Goal: Information Seeking & Learning: Learn about a topic

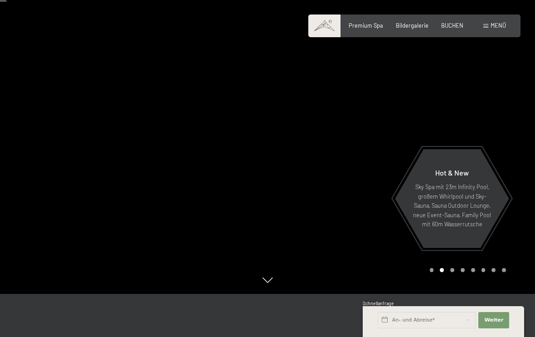
click at [502, 27] on span "Menü" at bounding box center [498, 25] width 15 height 7
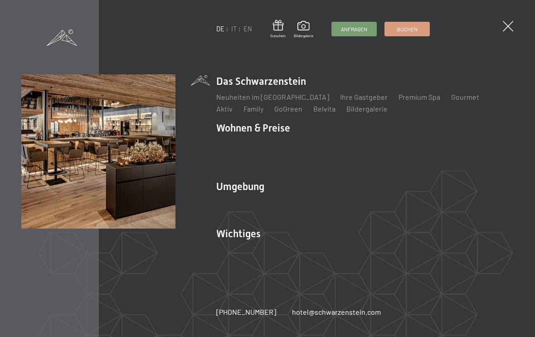
click at [43, 0] on div at bounding box center [267, 1] width 535 height 2
click at [415, 31] on span "Buchen" at bounding box center [407, 29] width 21 height 8
click at [235, 32] on link "IT" at bounding box center [233, 29] width 5 height 8
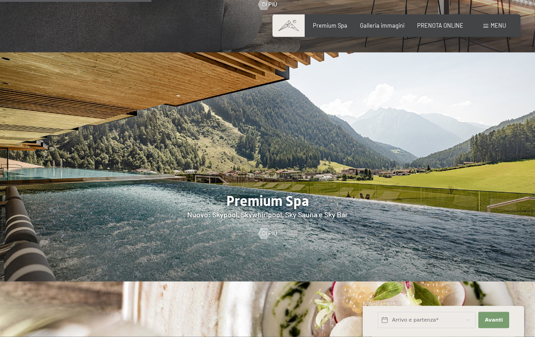
scroll to position [929, 0]
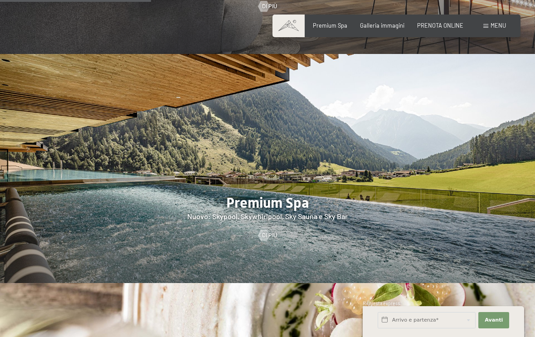
click at [278, 239] on div "Di più" at bounding box center [267, 235] width 535 height 8
click at [267, 241] on div at bounding box center [264, 235] width 6 height 11
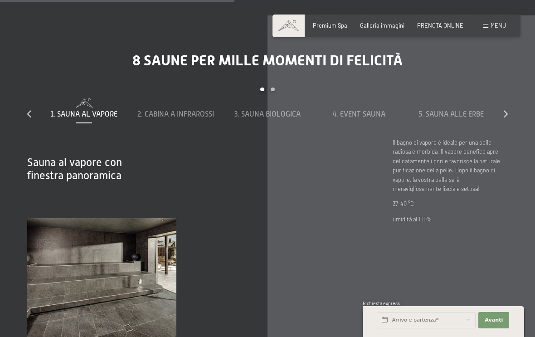
scroll to position [2263, 0]
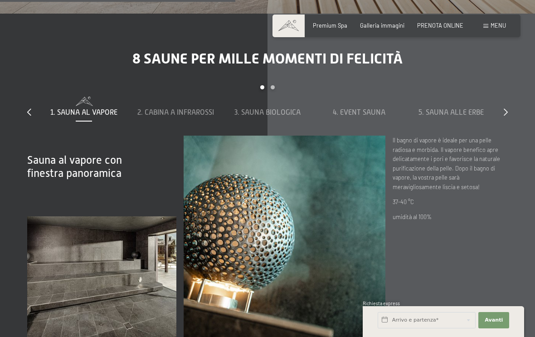
click at [109, 273] on img at bounding box center [101, 277] width 149 height 122
click at [112, 179] on span "Sauna al vapore con finestra panoramica" at bounding box center [74, 166] width 95 height 25
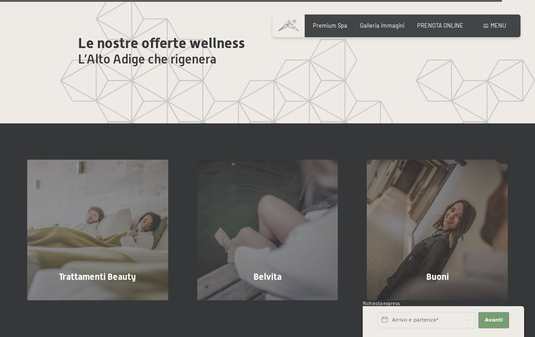
scroll to position [4193, 0]
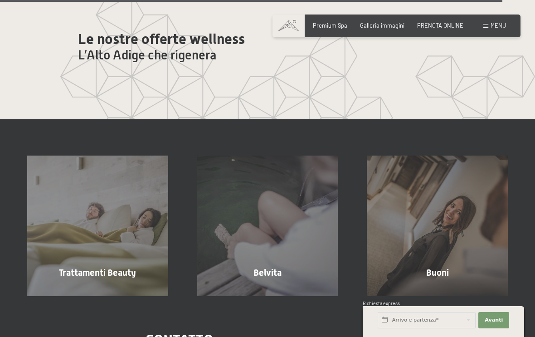
click at [105, 255] on div "Trattamenti Beauty mostra altro" at bounding box center [98, 226] width 170 height 141
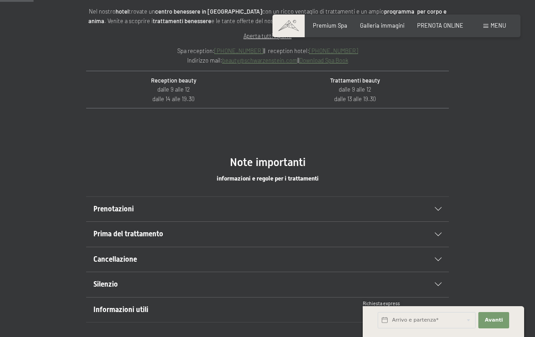
scroll to position [361, 0]
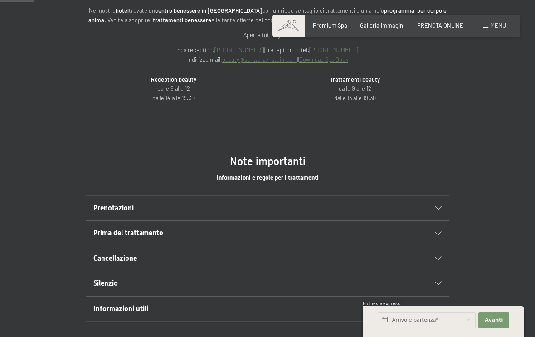
click at [439, 206] on icon at bounding box center [438, 208] width 7 height 4
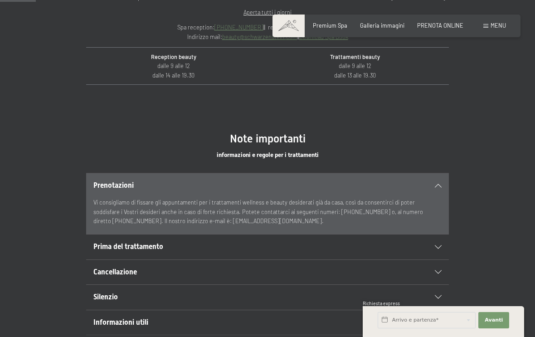
scroll to position [384, 0]
click at [434, 245] on div at bounding box center [434, 247] width 16 height 4
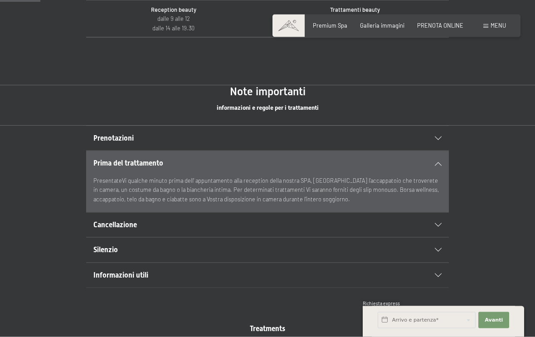
scroll to position [431, 0]
click at [439, 269] on div "Informazioni utili" at bounding box center [267, 275] width 348 height 24
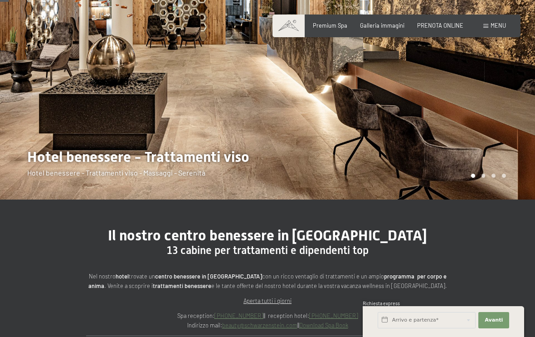
scroll to position [84, 0]
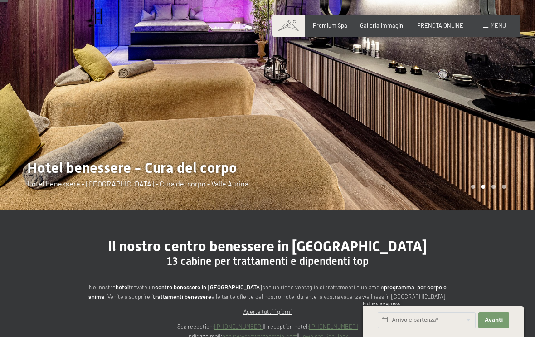
click at [167, 176] on div at bounding box center [134, 63] width 268 height 295
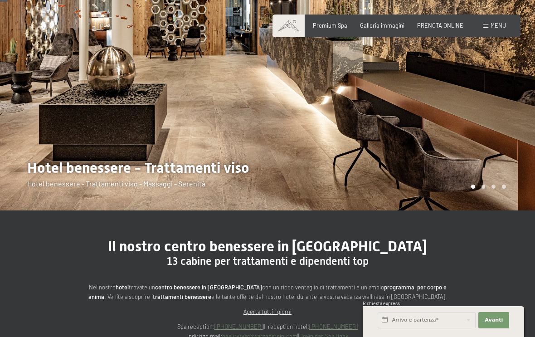
click at [488, 29] on div "Menu" at bounding box center [494, 26] width 23 height 8
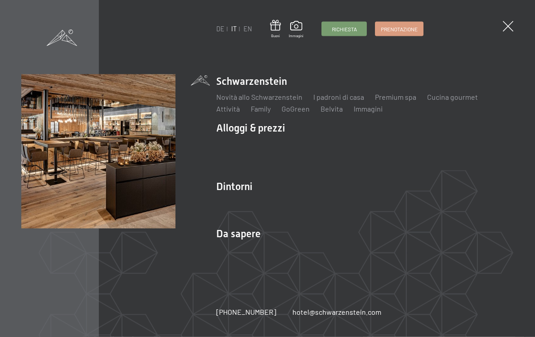
scroll to position [231, 0]
click at [526, 20] on div "DE IT EN Buoni Immagini Richiesta Prenotazione DE IT EN Schwarzenstein Novità a…" at bounding box center [267, 168] width 535 height 337
click at [504, 27] on span at bounding box center [508, 26] width 10 height 10
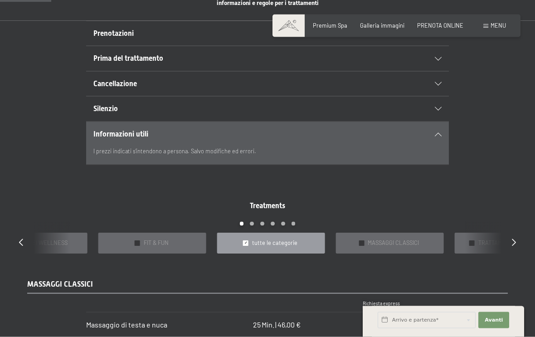
scroll to position [547, 0]
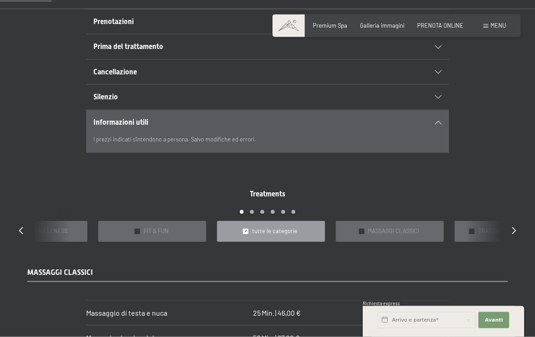
click at [279, 230] on span "tutte le categorie" at bounding box center [274, 232] width 45 height 8
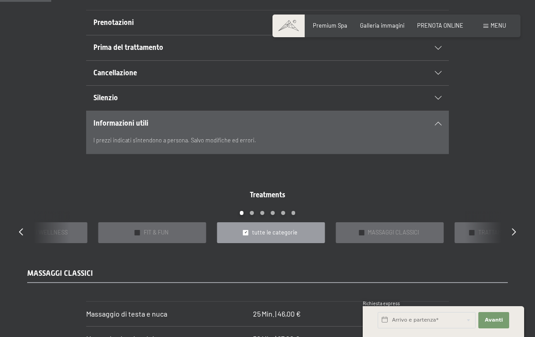
scroll to position [541, 0]
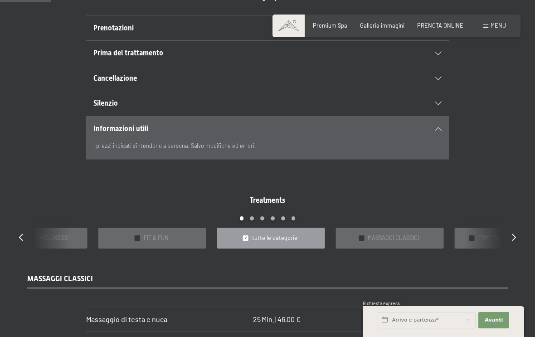
click at [508, 233] on div "Treatments slide 3 to 7 of 22 ✓ BAGNI E IMPACCHI ✓ IN DOLCE ATTESA ✓ PACCHETTI …" at bounding box center [267, 221] width 522 height 53
click at [515, 236] on icon at bounding box center [514, 237] width 4 height 7
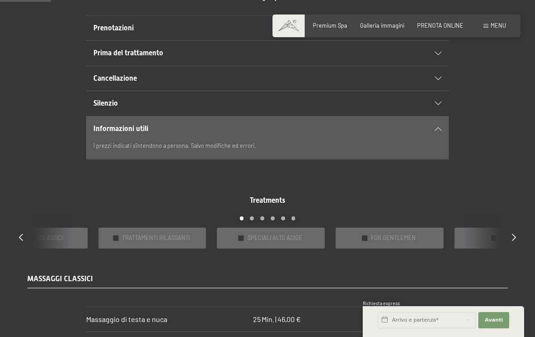
click at [501, 237] on span "FOR KIDS" at bounding box center [513, 238] width 24 height 8
click at [508, 236] on div "Treatments slide 6 to 10 of 22 ✓ BAGNI E IMPACCHI ✓ IN DOLCE ATTESA ✓ PACCHETTI…" at bounding box center [267, 221] width 522 height 53
click at [512, 239] on div "Treatments slide 6 to 10 of 22 ✓ BAGNI E IMPACCHI ✓ IN DOLCE ATTESA ✓ PACCHETTI…" at bounding box center [267, 221] width 522 height 53
click at [37, 238] on span "MASSAGGI CLASSICI" at bounding box center [37, 238] width 51 height 8
click at [29, 234] on div "Treatments slide 6 to 10 of 22 ✓ BAGNI E IMPACCHI ✓ IN DOLCE ATTESA ✓ PACCHETTI…" at bounding box center [267, 221] width 522 height 53
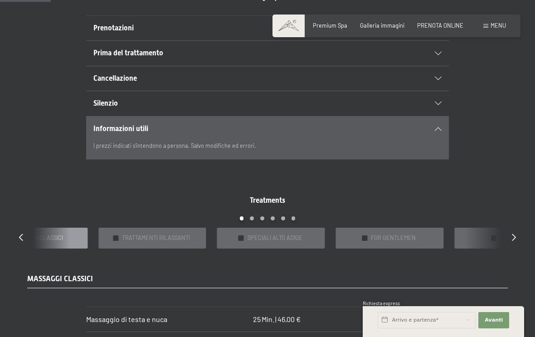
click at [25, 231] on div "Treatments slide 6 to 10 of 22 ✓ BAGNI E IMPACCHI ✓ IN DOLCE ATTESA ✓ PACCHETTI…" at bounding box center [267, 221] width 522 height 53
click at [72, 237] on div "✓ MASSAGGI CLASSICI" at bounding box center [34, 238] width 108 height 20
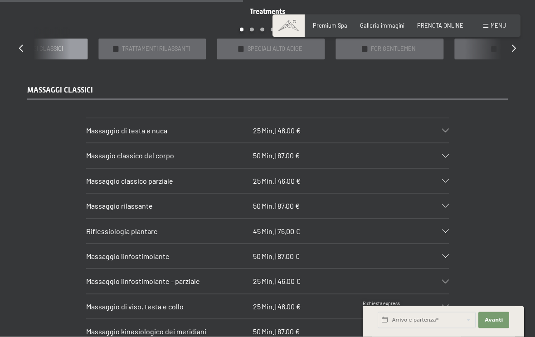
scroll to position [722, 0]
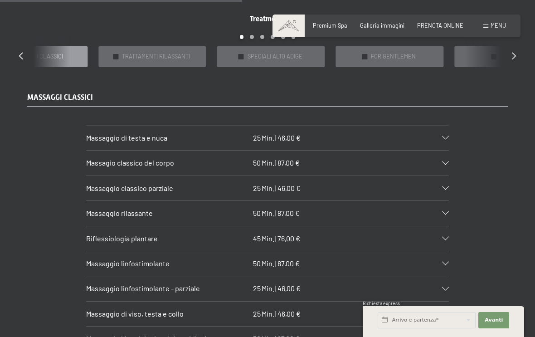
click at [448, 136] on icon at bounding box center [445, 138] width 7 height 4
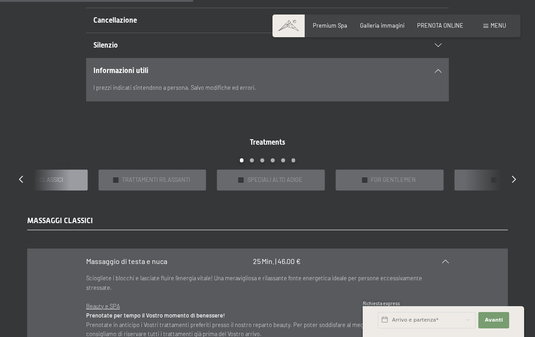
scroll to position [597, 0]
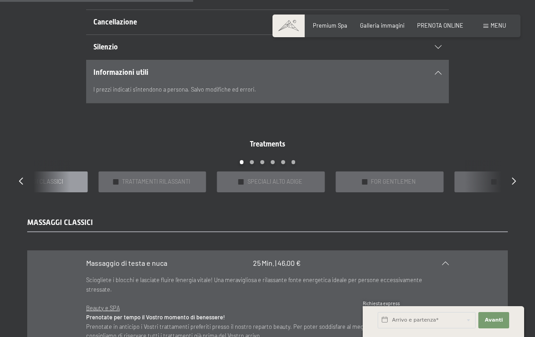
click at [263, 160] on div "Carousel Pagination" at bounding box center [268, 165] width 468 height 11
click at [254, 160] on div "Carousel Page 2" at bounding box center [252, 162] width 4 height 4
click at [284, 160] on div "Carousel Page 5" at bounding box center [283, 162] width 4 height 4
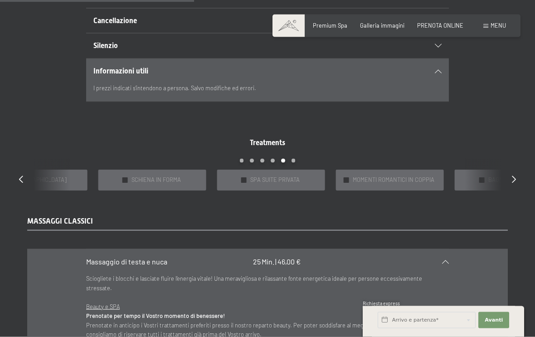
scroll to position [600, 0]
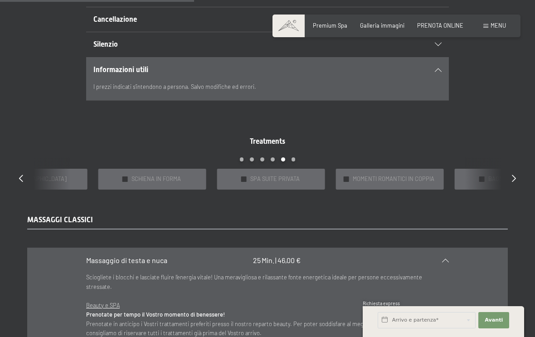
click at [298, 157] on div "Carousel Pagination" at bounding box center [268, 162] width 468 height 11
click at [246, 157] on div "Carousel Pagination" at bounding box center [268, 162] width 468 height 11
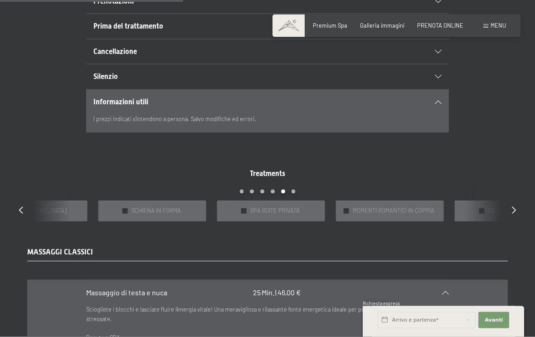
scroll to position [567, 0]
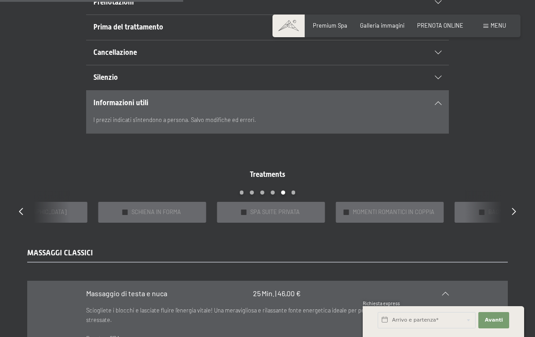
click at [501, 208] on span "BAGNI E IMPACCHI" at bounding box center [512, 212] width 48 height 8
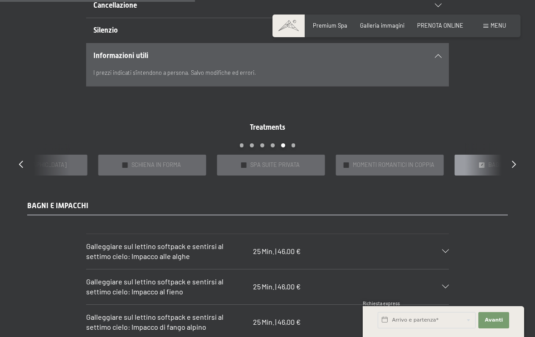
scroll to position [613, 0]
click at [487, 166] on div "✓ BAGNI E IMPACCHI" at bounding box center [508, 166] width 108 height 20
click at [506, 167] on div "Treatments slide 19 to 23 of 22 ✓ BAGNI E IMPACCHI ✓ IN DOLCE ATTESA ✓ PACCHETT…" at bounding box center [267, 149] width 522 height 53
click at [512, 168] on div "Treatments slide 19 to 23 of 22 ✓ BAGNI E IMPACCHI ✓ IN DOLCE ATTESA ✓ PACCHETT…" at bounding box center [267, 149] width 522 height 53
click at [508, 172] on div "Treatments slide 19 to 23 of 22 ✓ BAGNI E IMPACCHI ✓ IN DOLCE ATTESA ✓ PACCHETT…" at bounding box center [267, 149] width 522 height 53
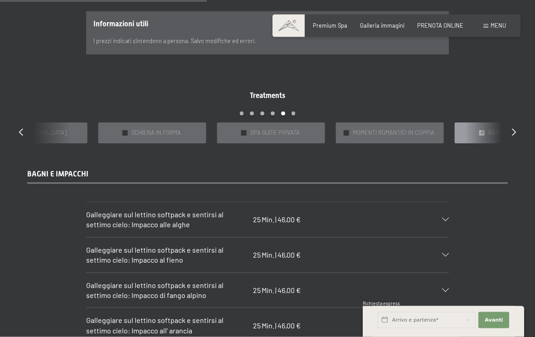
scroll to position [645, 0]
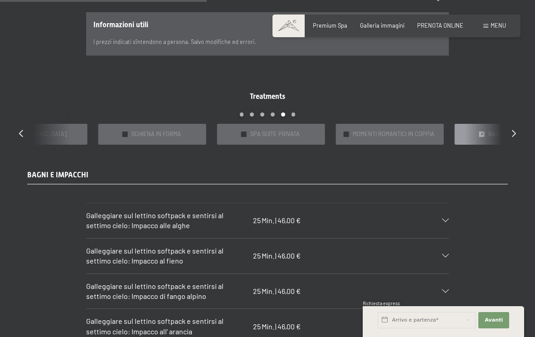
click at [179, 130] on span "SCHIENA IN FORMA" at bounding box center [156, 134] width 49 height 8
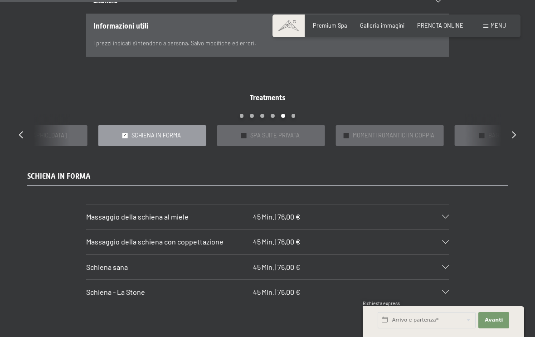
scroll to position [643, 0]
click at [296, 136] on span "SPA SUITE PRIVATA" at bounding box center [274, 136] width 49 height 8
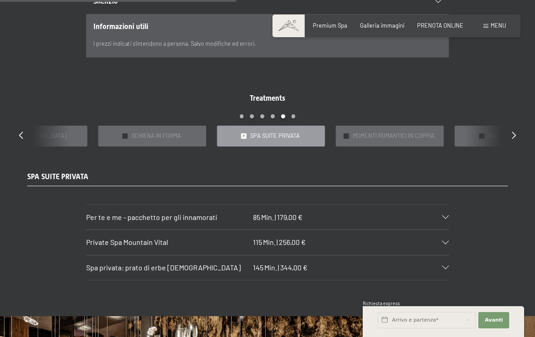
click at [476, 136] on div "✓ BAGNI E IMPACCHI" at bounding box center [508, 136] width 108 height 20
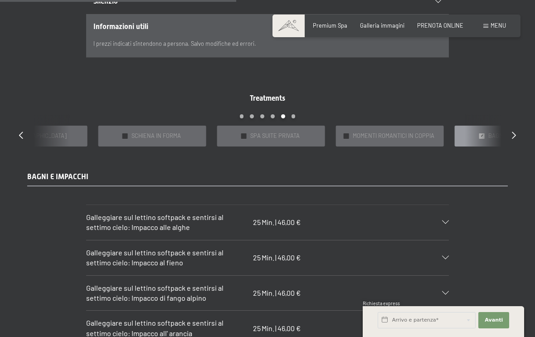
click at [281, 134] on span "SPA SUITE PRIVATA" at bounding box center [274, 136] width 49 height 8
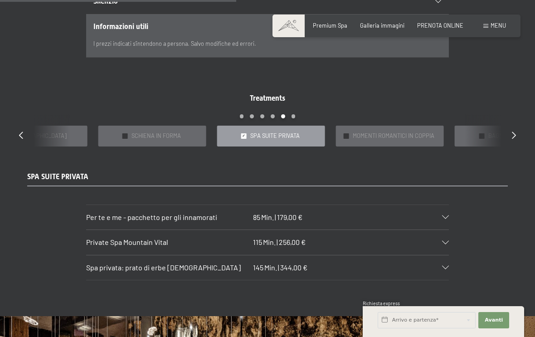
click at [171, 136] on span "SCHIENA IN FORMA" at bounding box center [156, 136] width 49 height 8
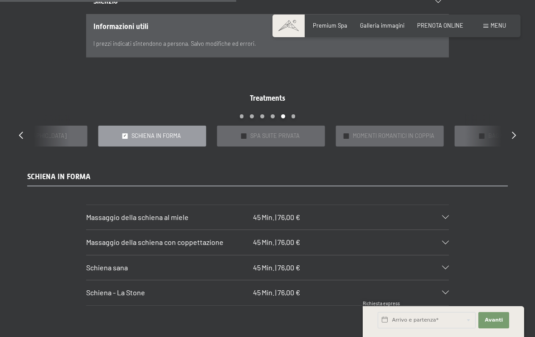
click at [63, 135] on div "✓ [DEMOGRAPHIC_DATA]" at bounding box center [34, 136] width 108 height 20
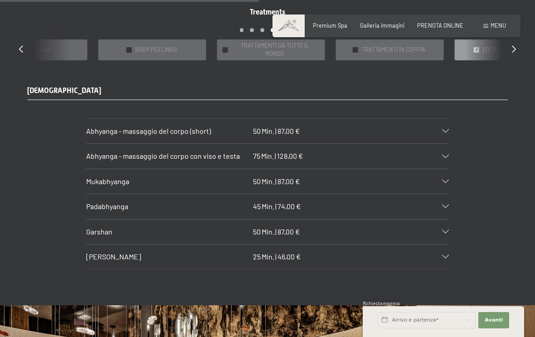
scroll to position [728, 0]
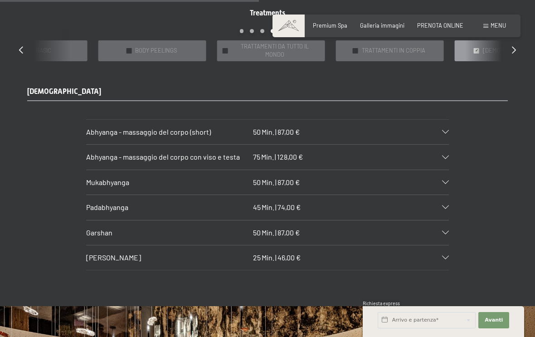
click at [67, 48] on div "✓ SPA BASIC" at bounding box center [34, 50] width 108 height 20
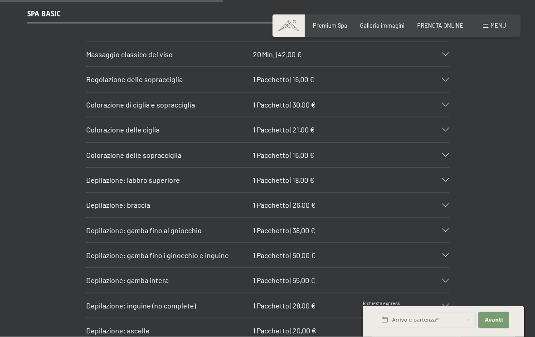
scroll to position [808, 0]
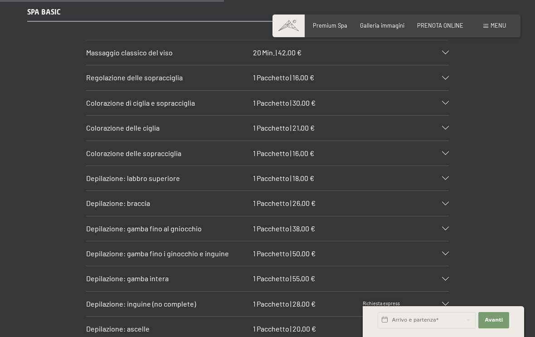
click at [449, 220] on section "Depilazione: gamba fino al gniocchio 1 Pacchetto | 38,00 € Beauty e SPA Prenota…" at bounding box center [267, 228] width 363 height 25
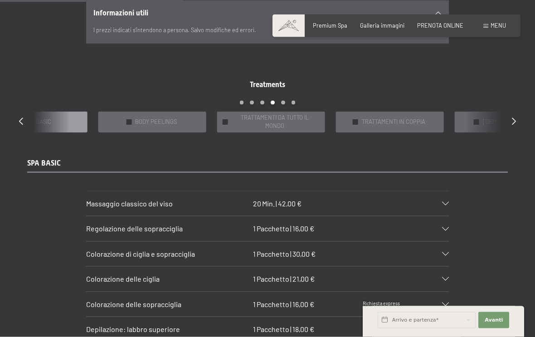
scroll to position [655, 0]
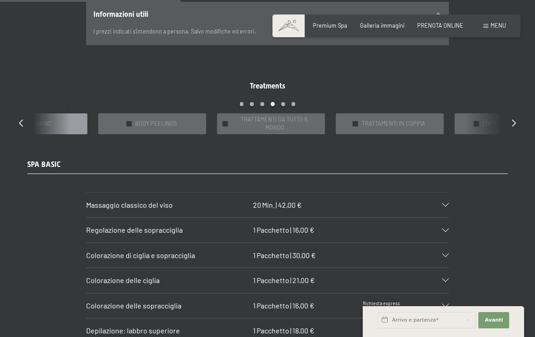
click at [183, 122] on div "✓ BODY PEELINGS" at bounding box center [152, 123] width 108 height 20
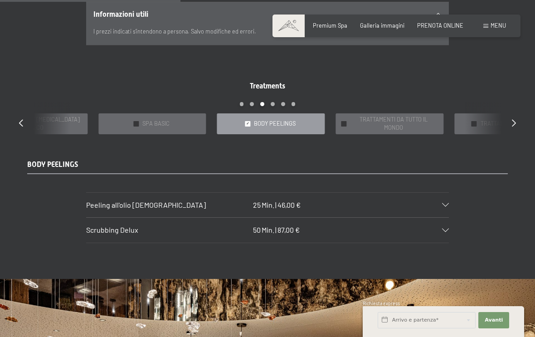
click at [390, 119] on span "TRATTAMENTI DA TUTTO IL MONDO" at bounding box center [393, 124] width 87 height 16
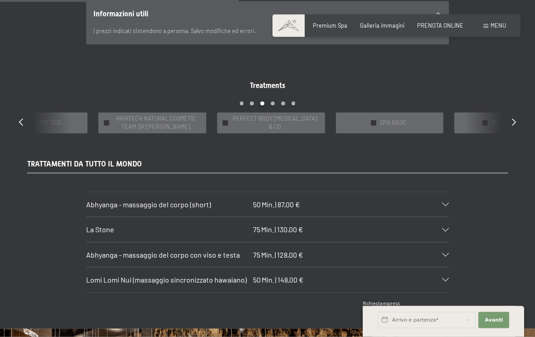
click at [179, 117] on span "HIGHTECH NATURAL COSMETIC TEAM DR [PERSON_NAME]" at bounding box center [156, 123] width 87 height 16
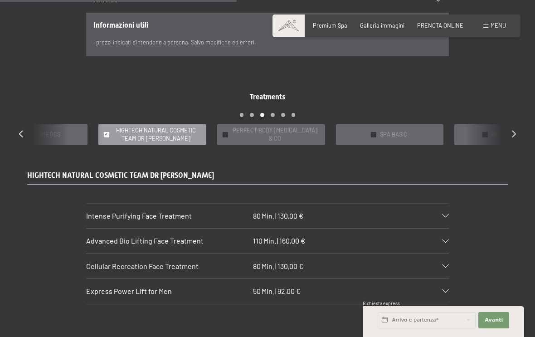
scroll to position [638, 0]
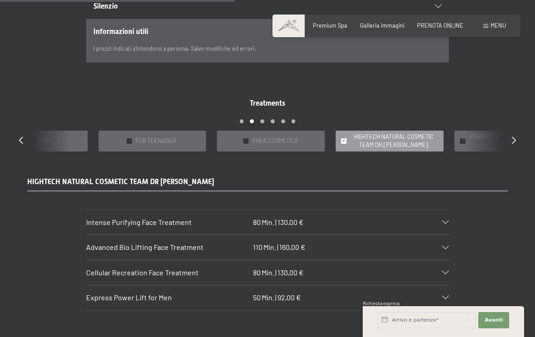
click at [268, 141] on span "RHEA COSMETICS" at bounding box center [274, 141] width 45 height 8
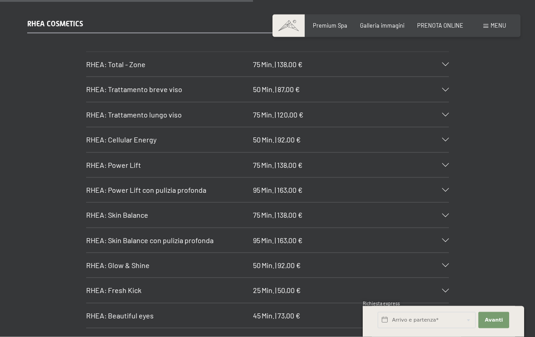
scroll to position [798, 0]
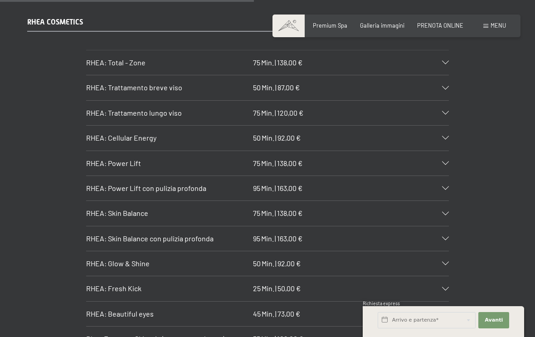
click at [446, 111] on icon at bounding box center [445, 113] width 7 height 4
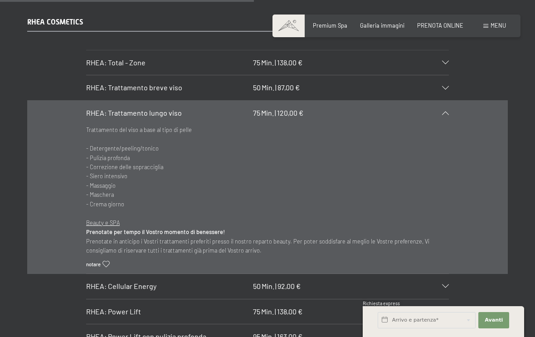
click at [443, 106] on div "RHEA: Trattamento lungo viso 75 Min. | 120,00 €" at bounding box center [267, 113] width 363 height 24
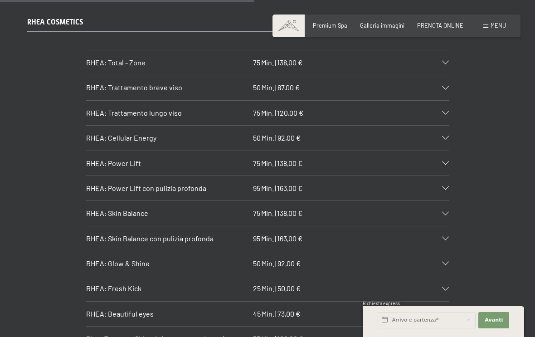
click at [441, 136] on div at bounding box center [441, 138] width 16 height 4
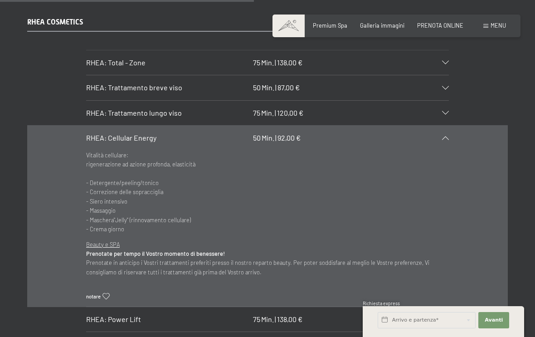
click at [442, 136] on div at bounding box center [441, 138] width 16 height 4
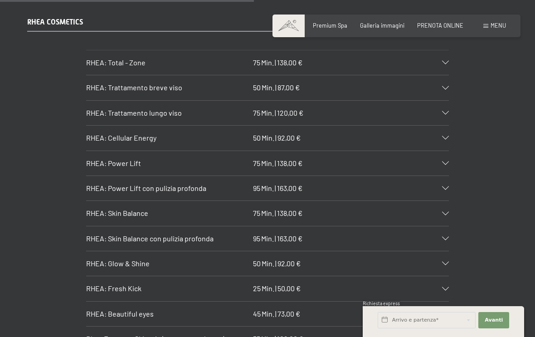
click at [444, 161] on icon at bounding box center [445, 163] width 7 height 4
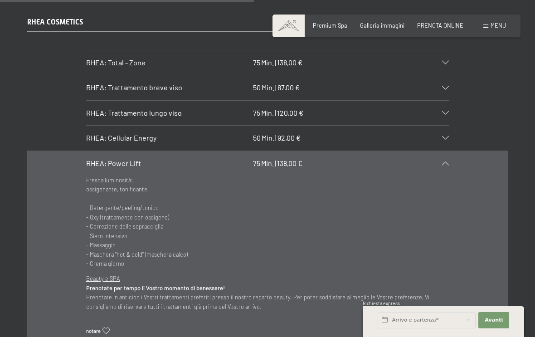
click at [441, 160] on div "RHEA: Power Lift 75 Min. | 138,00 €" at bounding box center [267, 163] width 363 height 24
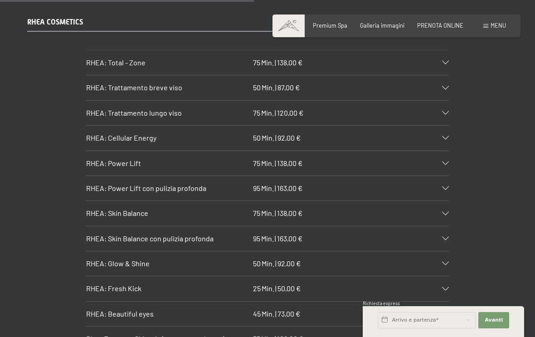
click at [437, 186] on div at bounding box center [441, 188] width 16 height 4
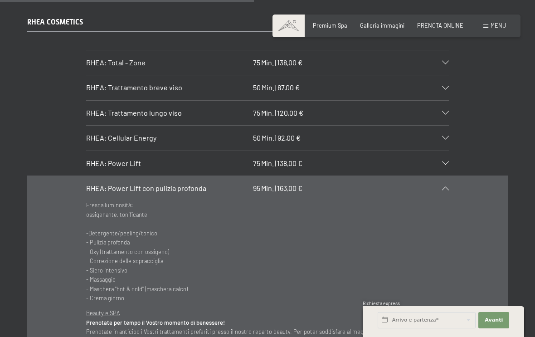
click at [443, 186] on icon at bounding box center [445, 188] width 7 height 4
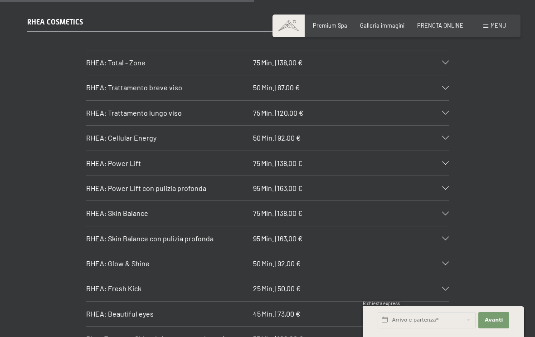
click at [444, 312] on icon at bounding box center [445, 314] width 7 height 4
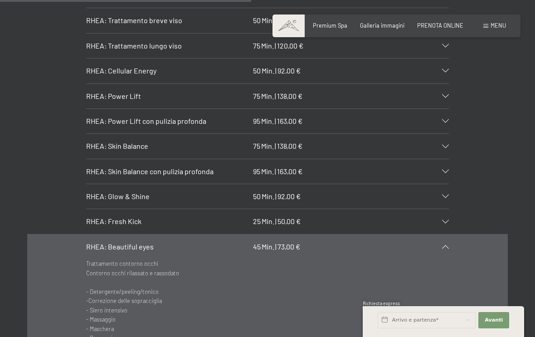
scroll to position [865, 0]
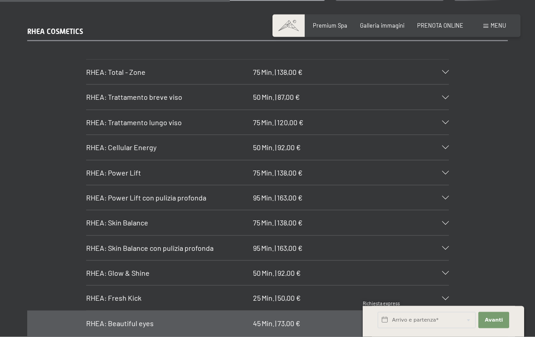
click at [445, 297] on icon at bounding box center [445, 299] width 7 height 4
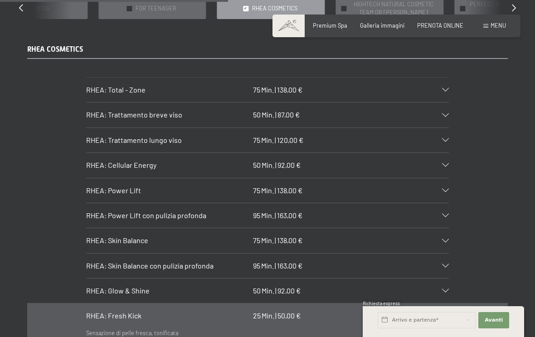
scroll to position [770, 0]
click at [435, 213] on div "RHEA: Power Lift con pulizia profonda 95 Min. | 163,00 €" at bounding box center [267, 216] width 363 height 24
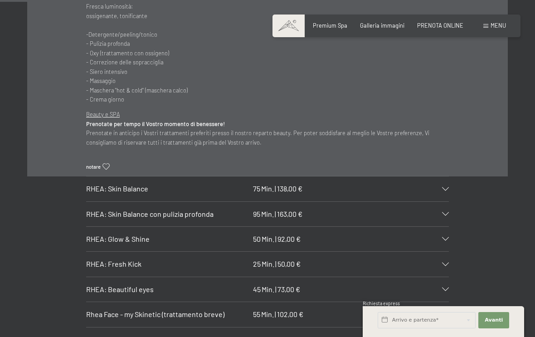
scroll to position [997, 0]
click at [441, 212] on div at bounding box center [441, 214] width 16 height 4
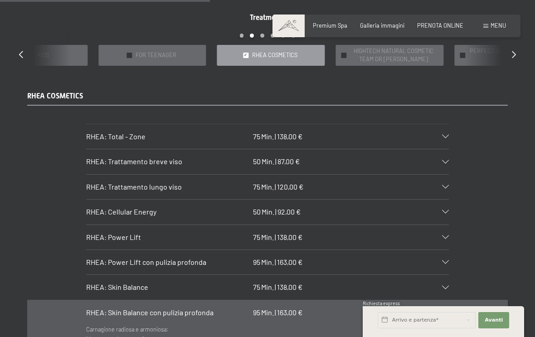
scroll to position [723, 0]
